Goal: Task Accomplishment & Management: Manage account settings

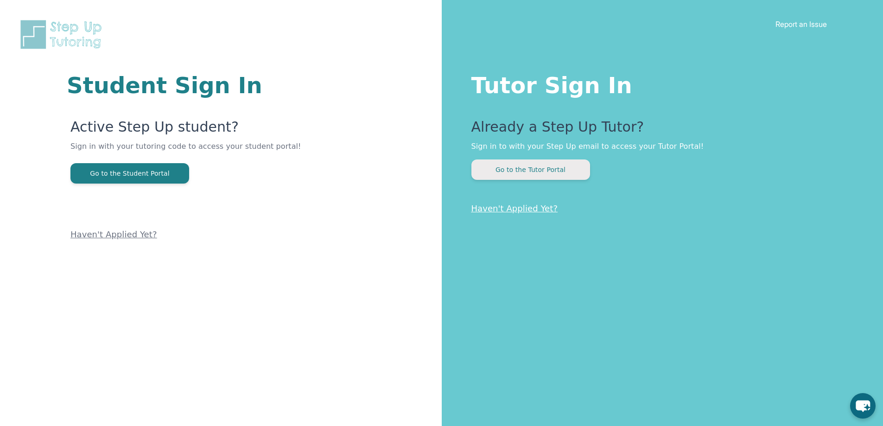
click at [573, 164] on button "Go to the Tutor Portal" at bounding box center [531, 169] width 119 height 20
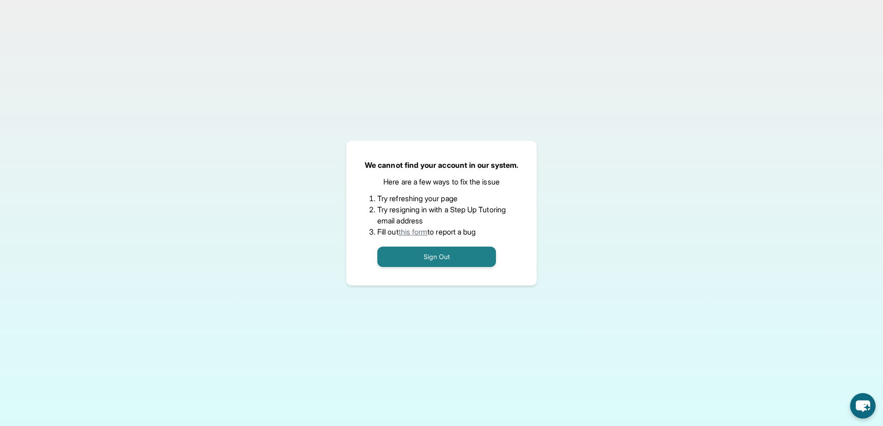
click at [453, 250] on button "Sign Out" at bounding box center [436, 257] width 119 height 20
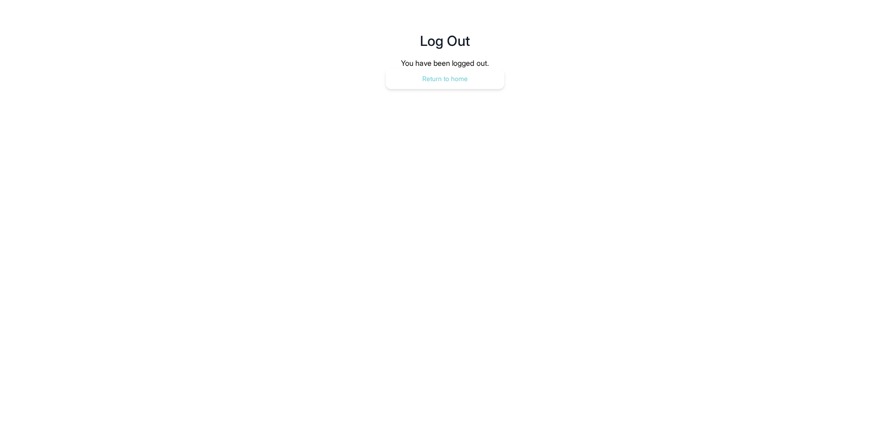
click at [453, 83] on button "Return to home" at bounding box center [445, 79] width 119 height 20
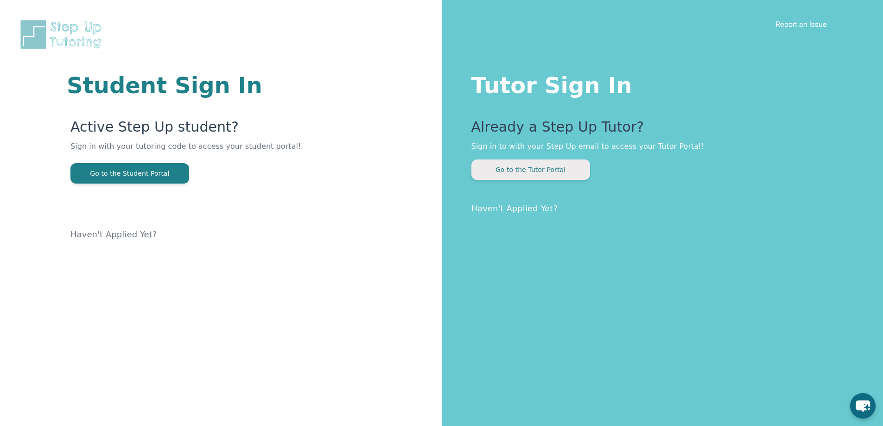
click at [521, 166] on button "Go to the Tutor Portal" at bounding box center [531, 169] width 119 height 20
